Goal: Information Seeking & Learning: Learn about a topic

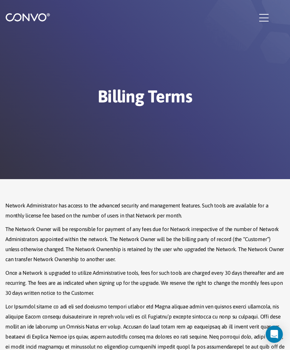
click at [271, 19] on button "button" at bounding box center [271, 17] width 24 height 11
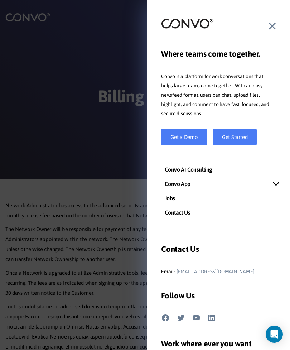
click at [279, 184] on icon "Mobile" at bounding box center [276, 184] width 6 height 4
click at [206, 200] on link "Convo App Features" at bounding box center [218, 198] width 143 height 14
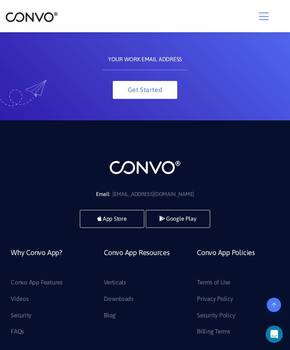
scroll to position [4774, 0]
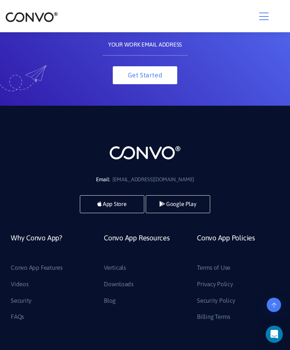
click at [112, 262] on link "Verticals" at bounding box center [115, 267] width 22 height 11
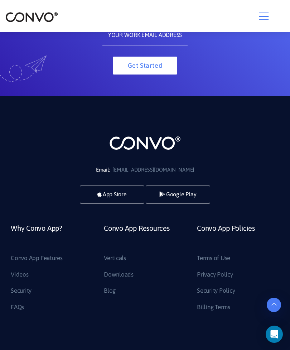
scroll to position [2620, 0]
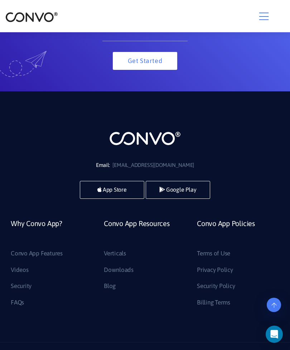
click at [111, 273] on link "Downloads" at bounding box center [119, 269] width 30 height 11
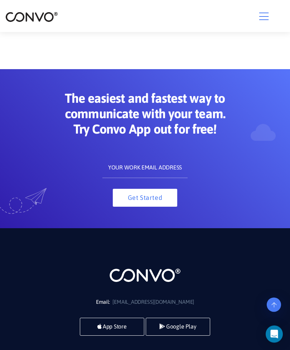
scroll to position [845, 0]
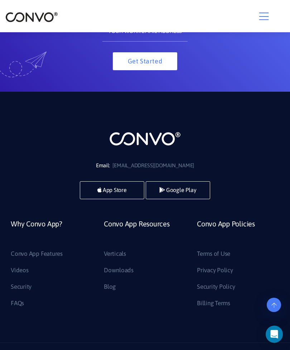
click at [21, 301] on link "FAQs" at bounding box center [17, 303] width 13 height 11
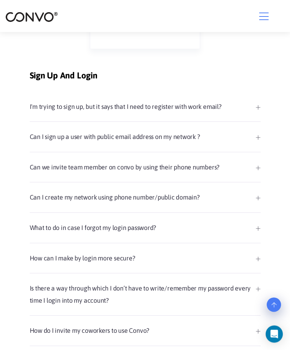
scroll to position [285, 0]
click at [253, 137] on link "Can I sign up a user with public email address on my network ?" at bounding box center [145, 137] width 231 height 12
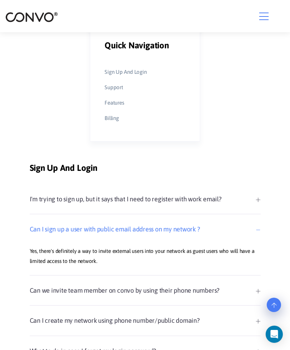
scroll to position [191, 0]
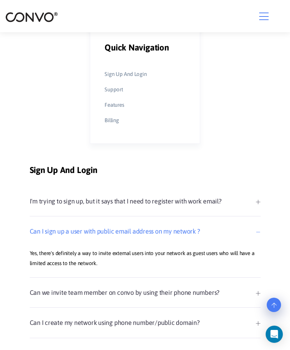
click at [114, 109] on link "Features" at bounding box center [114, 105] width 19 height 10
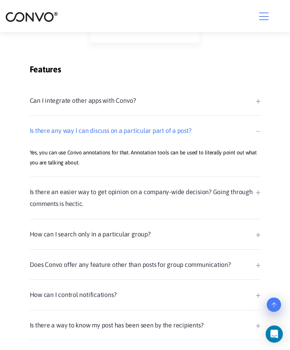
scroll to position [293, 0]
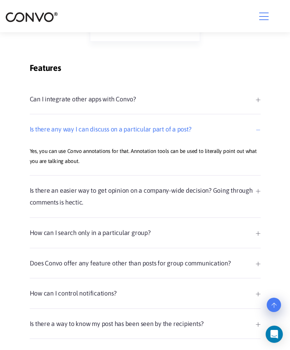
click at [258, 133] on link "Is there any way I can discuss on a particular part of a post?" at bounding box center [145, 129] width 231 height 12
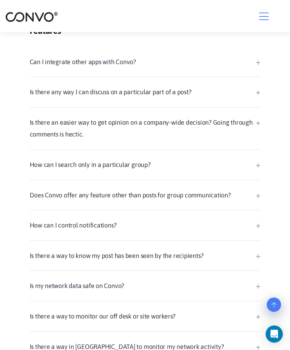
scroll to position [333, 0]
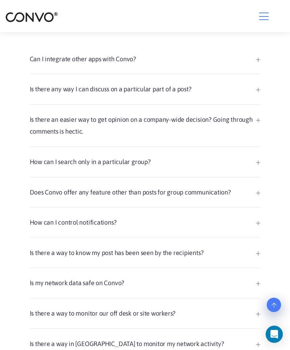
click at [256, 195] on link "Does Convo offer any feature other than posts for group communication?" at bounding box center [145, 192] width 231 height 12
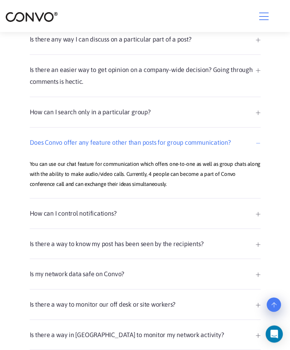
scroll to position [385, 0]
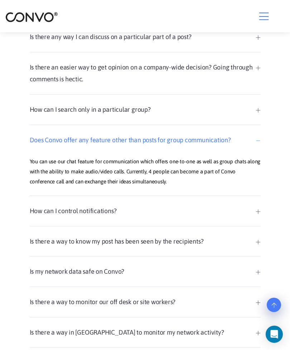
click at [254, 140] on link "Does Convo offer any feature other than posts for group communication?" at bounding box center [145, 140] width 231 height 12
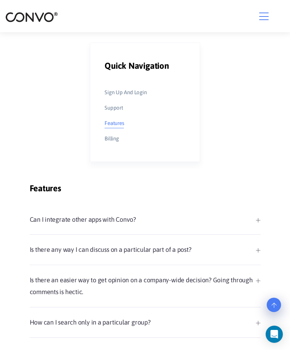
scroll to position [172, 0]
click at [114, 143] on link "Billing" at bounding box center [112, 139] width 14 height 10
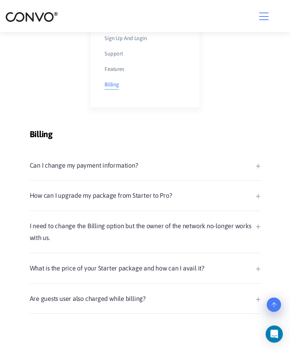
scroll to position [228, 0]
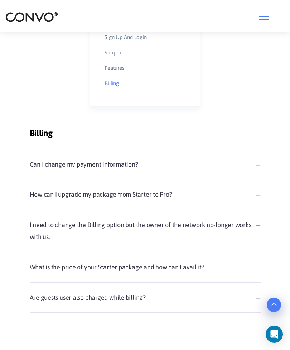
click at [257, 265] on link "What is the price of your Starter package and how can I avail it?" at bounding box center [145, 267] width 231 height 12
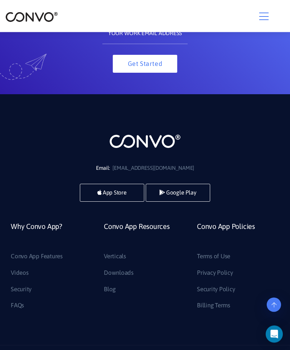
scroll to position [732, 0]
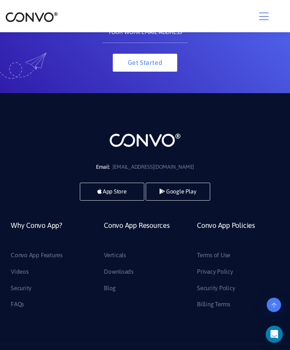
click at [207, 307] on link "Billing Terms" at bounding box center [213, 304] width 33 height 11
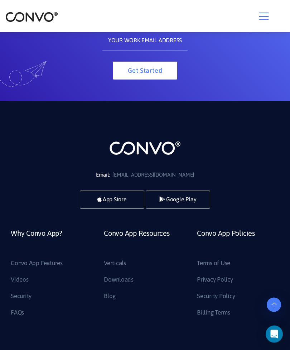
scroll to position [676, 0]
click at [20, 307] on link "FAQs" at bounding box center [17, 312] width 13 height 11
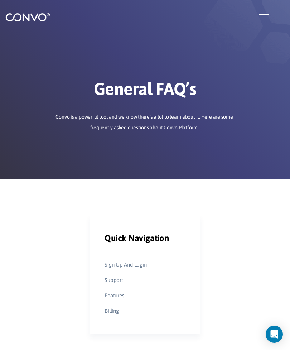
click at [115, 310] on link "Billing" at bounding box center [112, 311] width 14 height 10
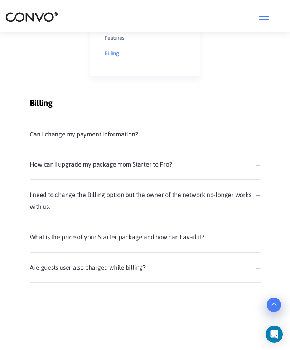
scroll to position [257, 0]
click at [257, 271] on link "Are guests user also charged while billing?" at bounding box center [145, 268] width 231 height 12
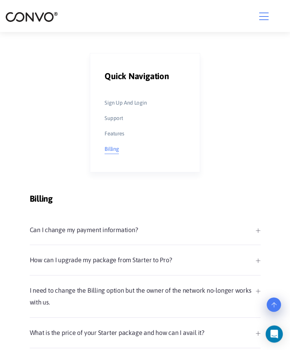
scroll to position [0, 0]
